Goal: Information Seeking & Learning: Learn about a topic

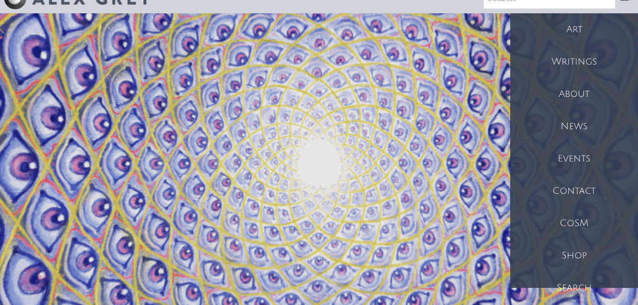
scroll to position [18, 0]
click at [590, 53] on div "Writings" at bounding box center [575, 61] width 128 height 32
click at [566, 63] on div "Writings" at bounding box center [575, 61] width 128 height 32
click at [581, 62] on div "Writings" at bounding box center [575, 61] width 128 height 32
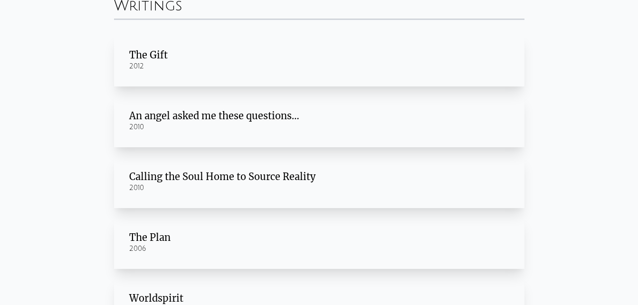
scroll to position [50, 0]
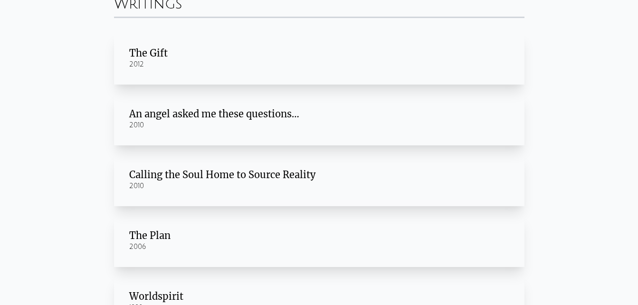
click at [318, 123] on div "2010" at bounding box center [319, 126] width 380 height 10
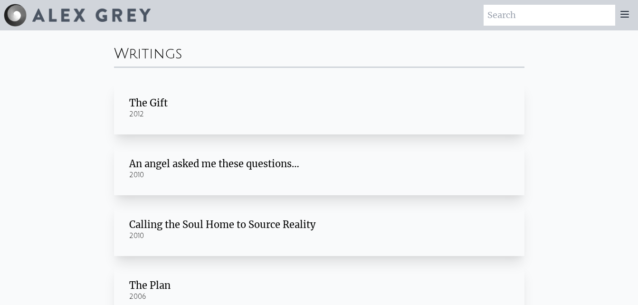
scroll to position [259, 0]
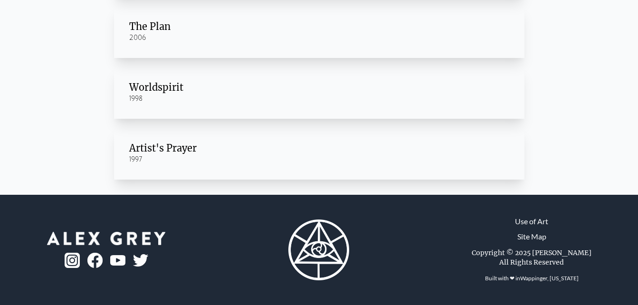
click at [262, 93] on div "Worldspirit" at bounding box center [319, 87] width 380 height 13
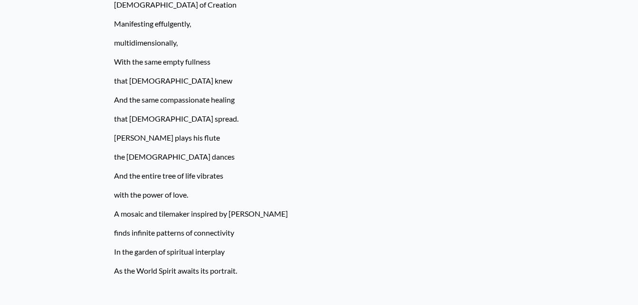
scroll to position [885, 0]
